Goal: Find specific page/section: Find specific page/section

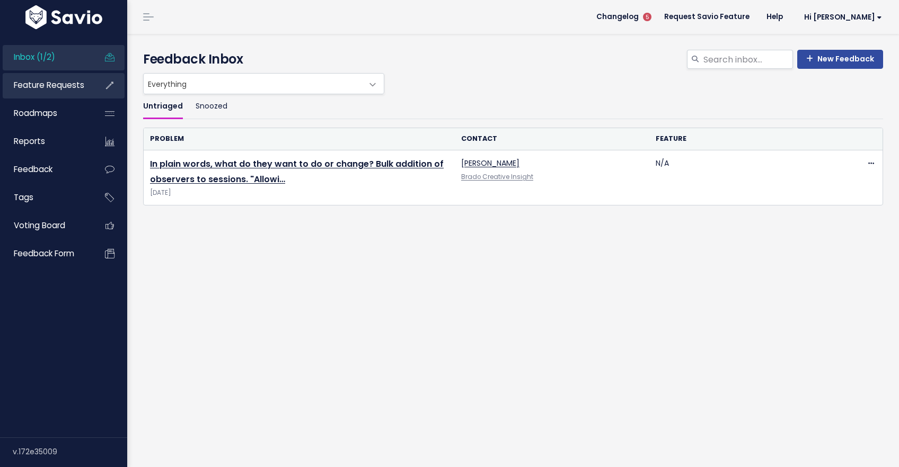
click at [51, 90] on span "Feature Requests" at bounding box center [49, 85] width 70 height 11
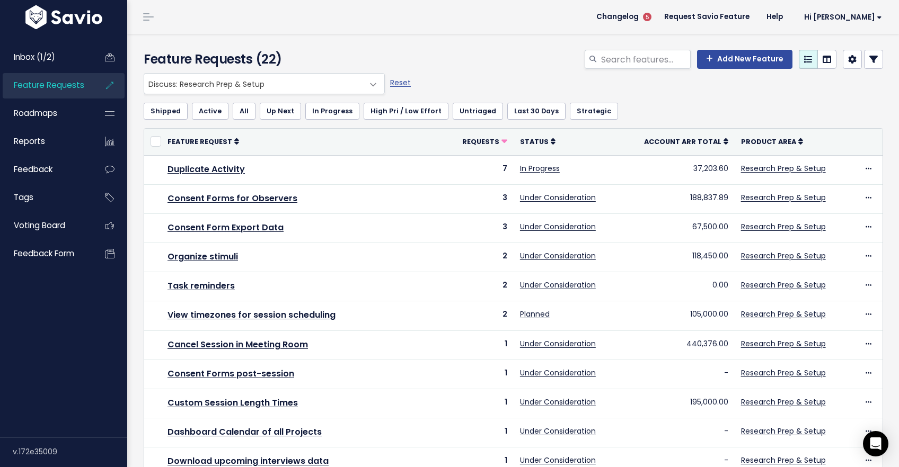
click at [236, 84] on span "Discuss: Research Prep & Setup" at bounding box center [253, 84] width 219 height 20
click at [234, 84] on span "Discuss: Research Prep & Setup" at bounding box center [253, 84] width 219 height 20
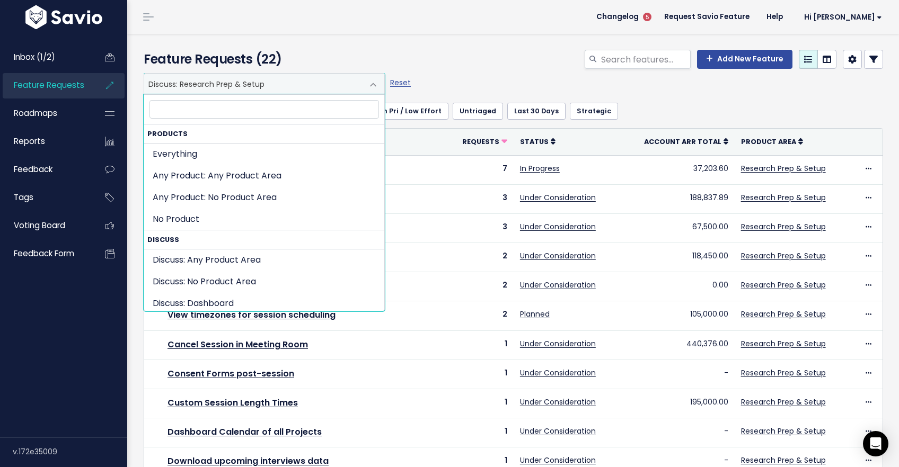
scroll to position [193, 0]
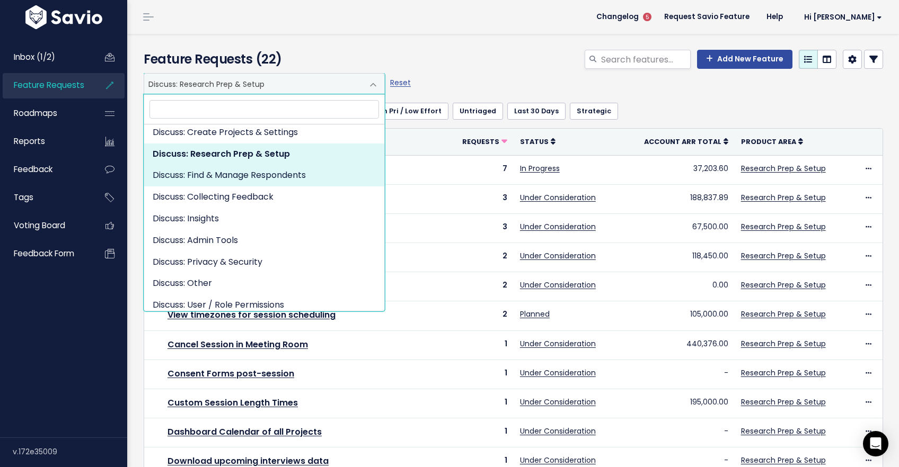
select select "DISCUSS_PLATFORM:RESPONDENT_HUB"
